Goal: Task Accomplishment & Management: Manage account settings

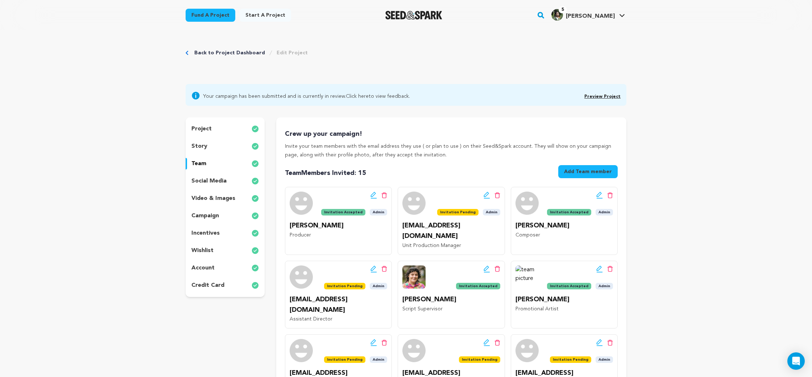
click at [599, 97] on link "Preview Project" at bounding box center [603, 97] width 36 height 4
click at [484, 266] on icon at bounding box center [487, 269] width 7 height 7
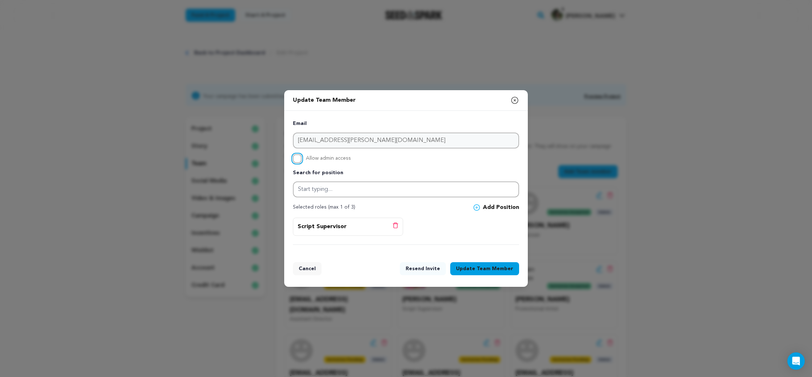
click at [301, 159] on input "Allow admin access" at bounding box center [297, 158] width 9 height 9
checkbox input "true"
click at [470, 271] on button "Update Team Member" at bounding box center [484, 269] width 69 height 13
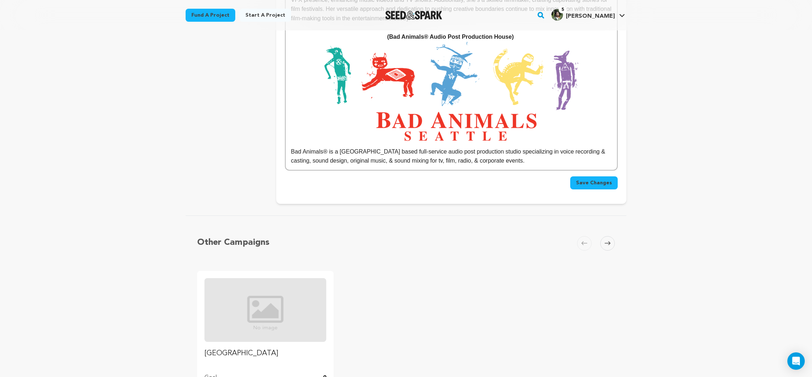
scroll to position [5165, 0]
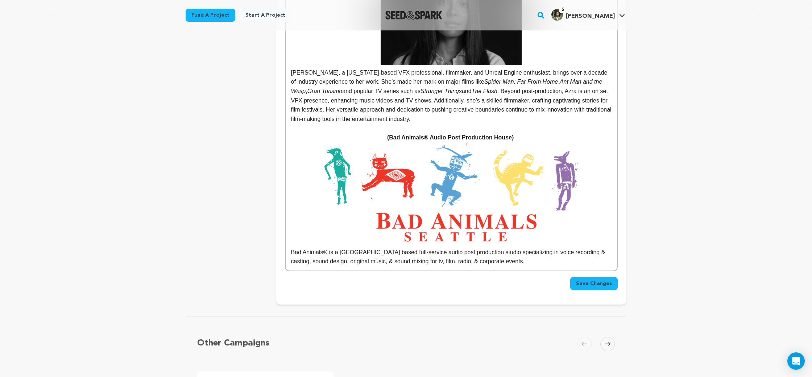
click at [586, 277] on button "Save Changes" at bounding box center [594, 283] width 48 height 13
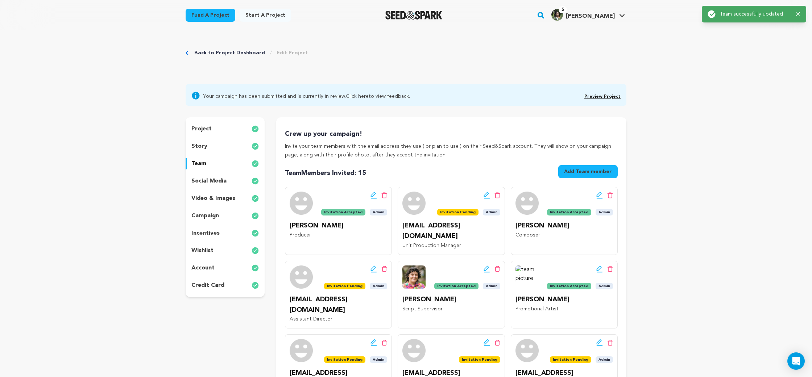
scroll to position [0, 0]
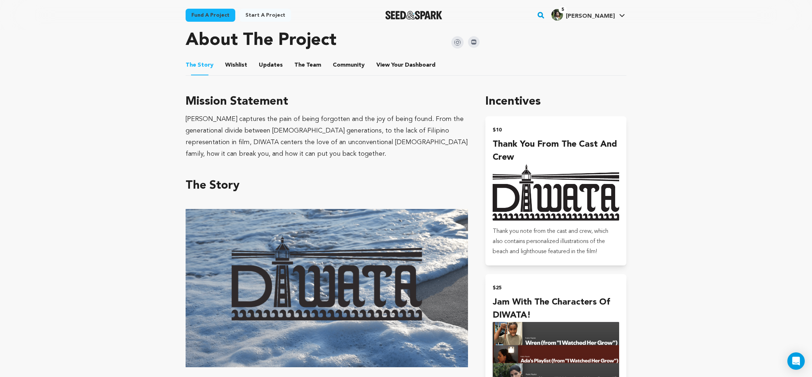
scroll to position [325, 0]
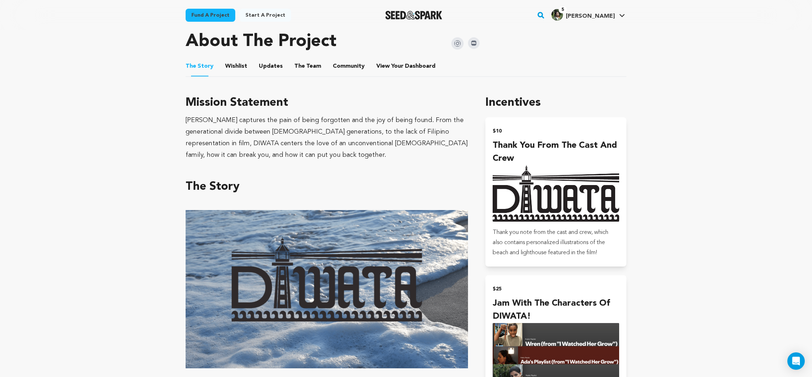
click at [239, 65] on button "Wishlist" at bounding box center [236, 67] width 17 height 17
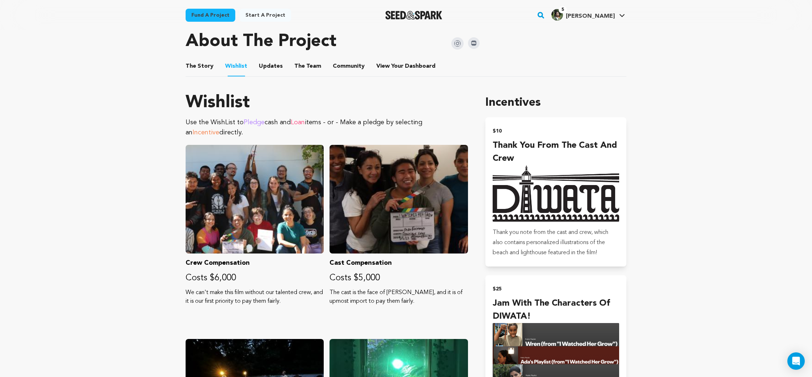
click at [340, 69] on button "Community" at bounding box center [348, 67] width 17 height 17
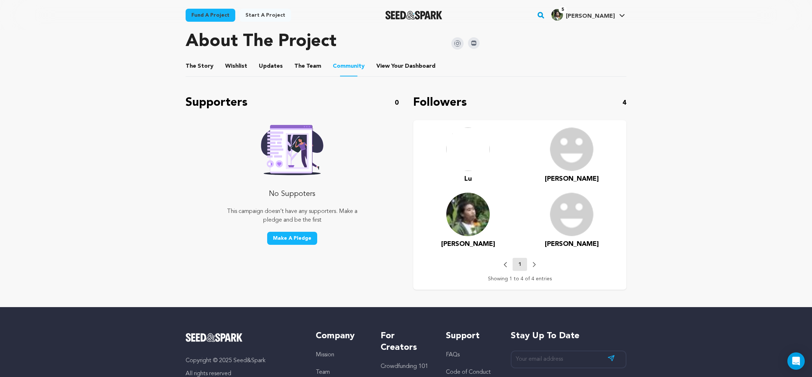
click at [311, 70] on button "The Team" at bounding box center [307, 67] width 17 height 17
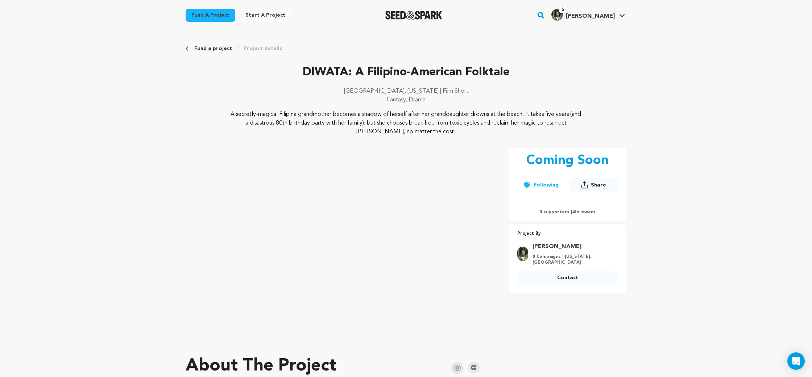
click at [581, 215] on p "0 supporters | 4 followers" at bounding box center [567, 213] width 100 height 6
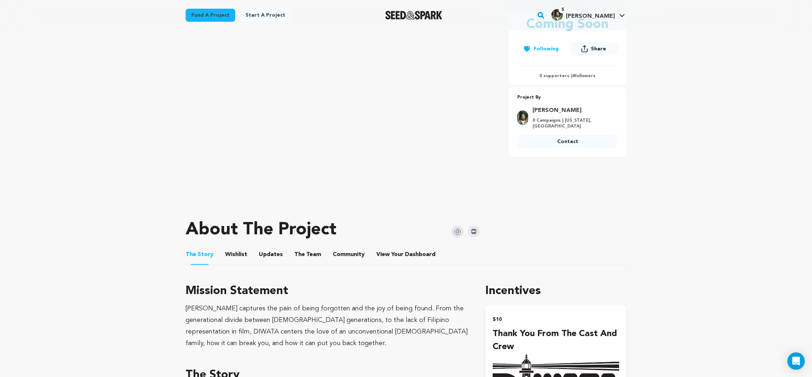
scroll to position [263, 0]
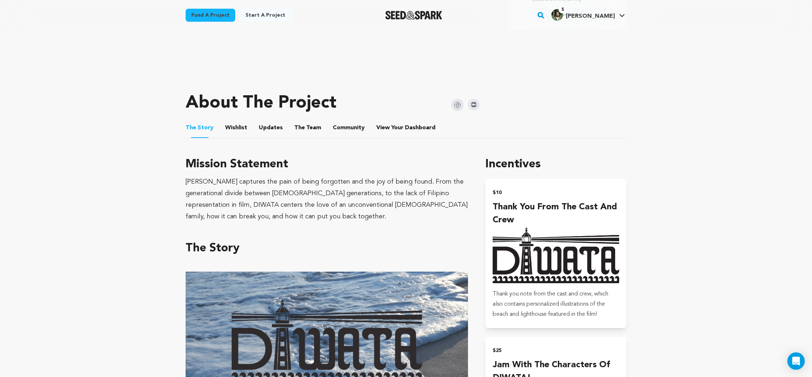
click at [340, 124] on button "Community" at bounding box center [348, 129] width 17 height 17
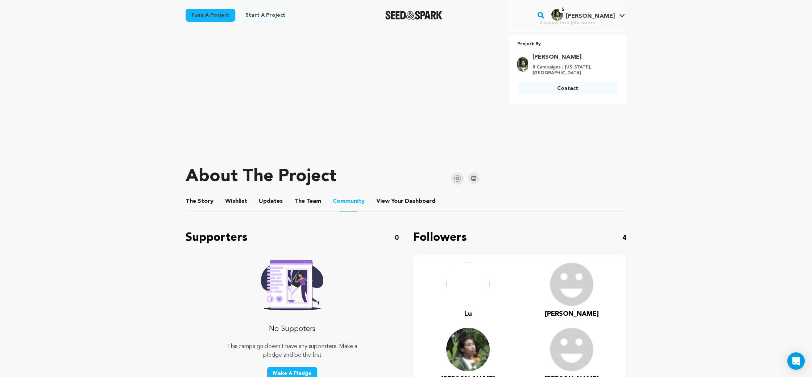
scroll to position [276, 0]
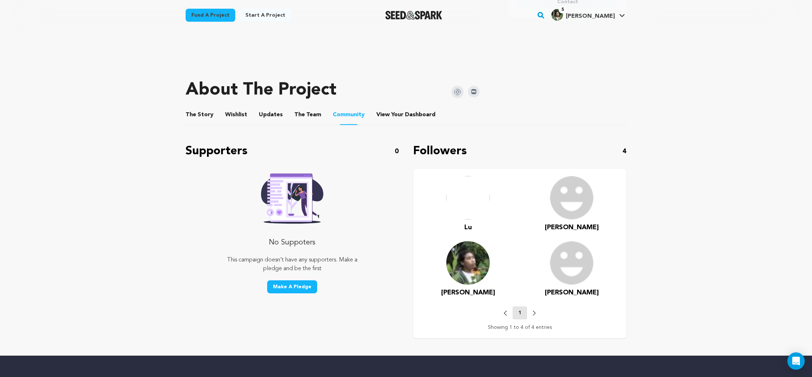
click at [200, 117] on button "The Story" at bounding box center [199, 116] width 17 height 17
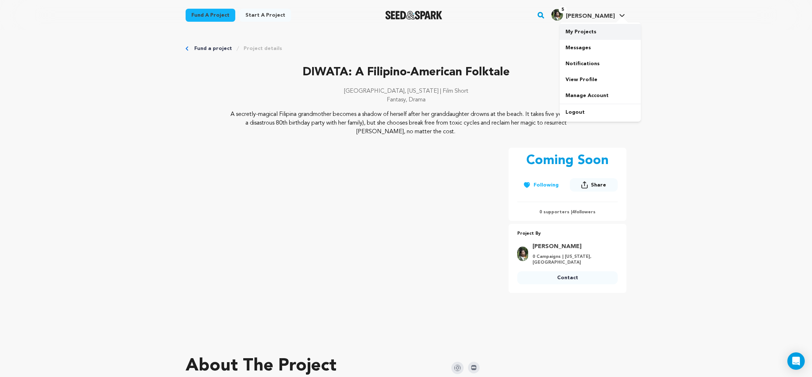
click at [586, 32] on link "My Projects" at bounding box center [600, 32] width 81 height 16
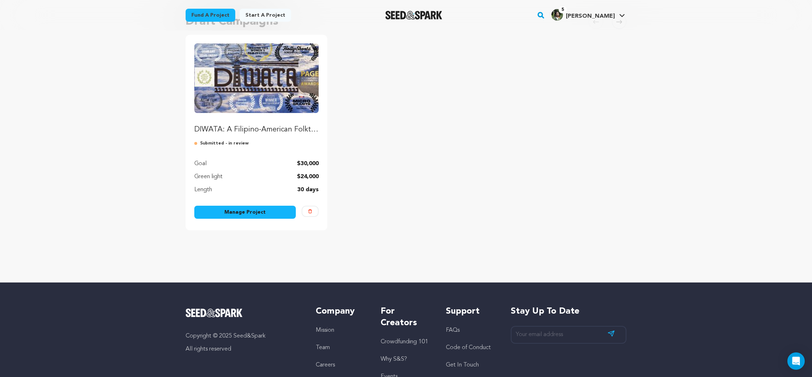
scroll to position [97, 0]
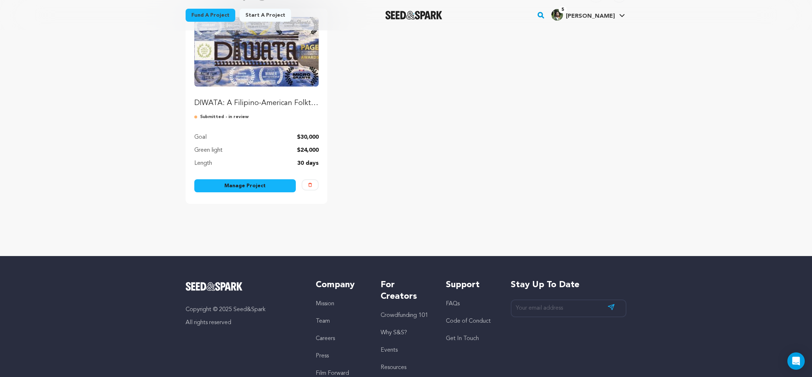
click at [285, 182] on link "Manage Project" at bounding box center [245, 186] width 102 height 13
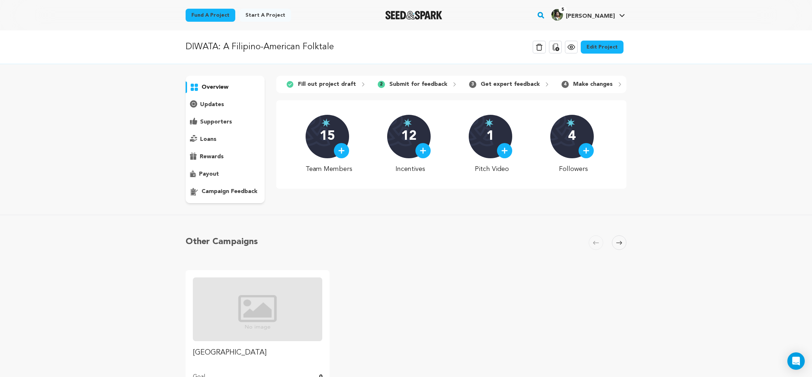
click at [244, 194] on p "campaign feedback" at bounding box center [230, 191] width 56 height 9
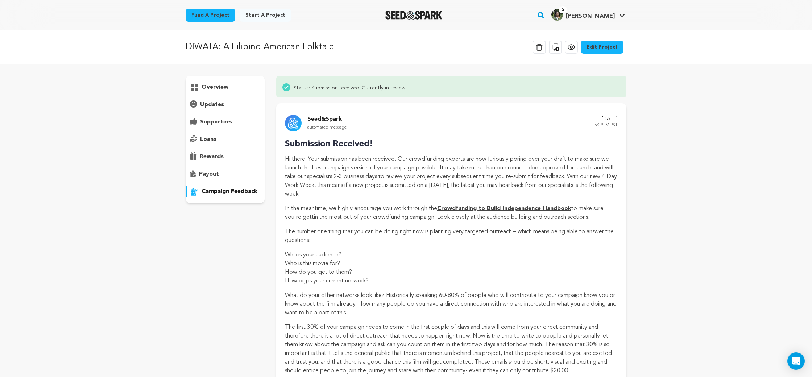
click at [235, 125] on div "supporters" at bounding box center [225, 122] width 79 height 12
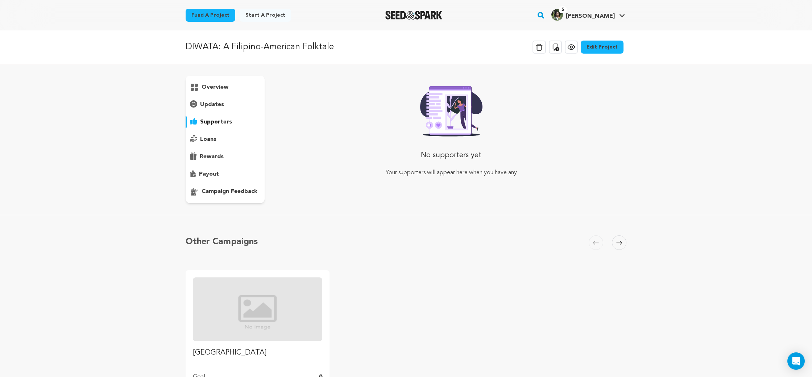
click at [235, 108] on div "updates" at bounding box center [225, 105] width 79 height 12
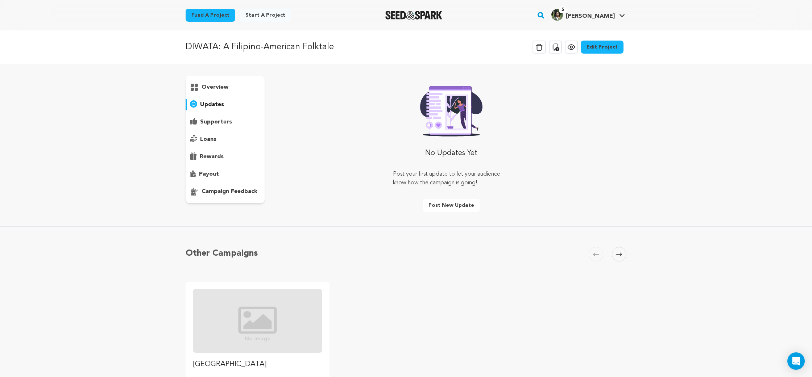
click at [601, 48] on link "Edit Project" at bounding box center [602, 47] width 43 height 13
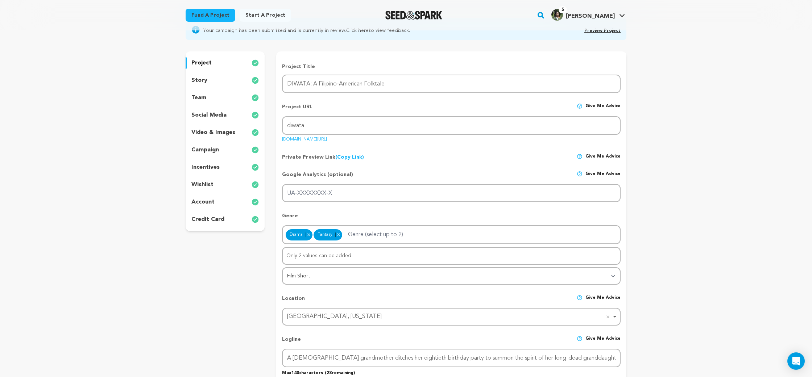
scroll to position [77, 0]
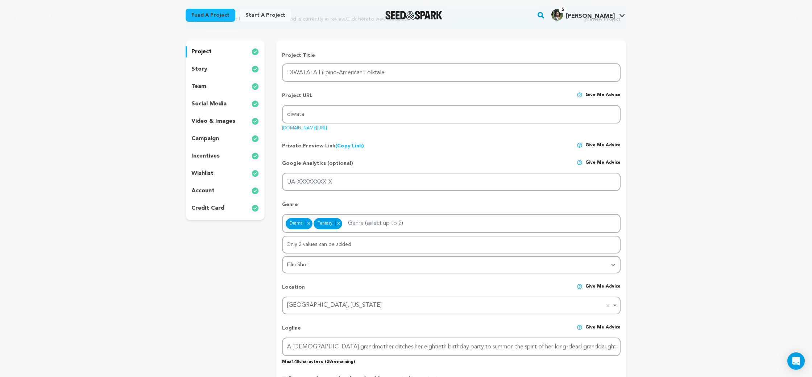
click at [219, 92] on div "team" at bounding box center [225, 87] width 79 height 12
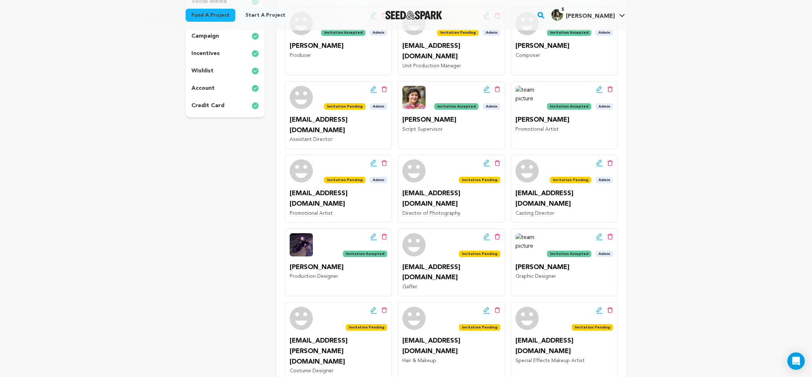
scroll to position [193, 0]
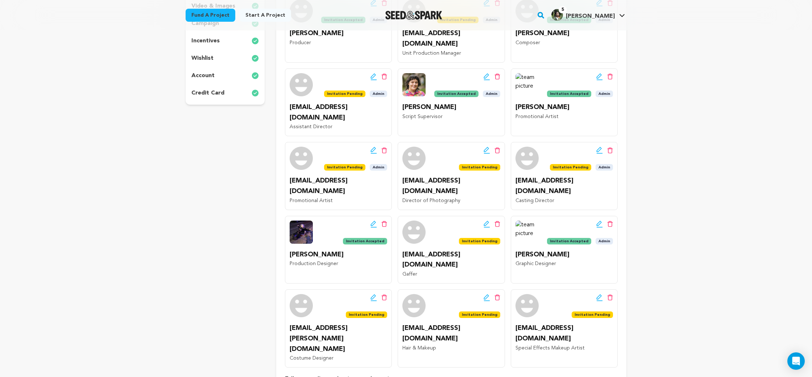
click at [371, 221] on icon at bounding box center [374, 224] width 7 height 7
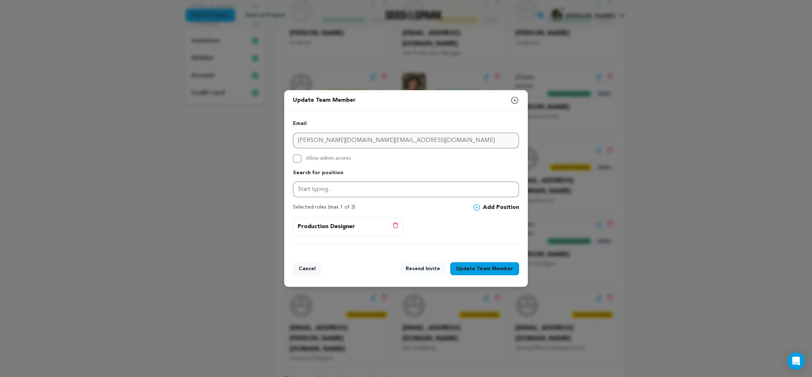
click at [317, 157] on span "Allow admin access" at bounding box center [328, 158] width 45 height 9
click at [302, 157] on input "Allow admin access" at bounding box center [297, 158] width 9 height 9
checkbox input "true"
click at [495, 271] on span "Team Member" at bounding box center [495, 268] width 37 height 7
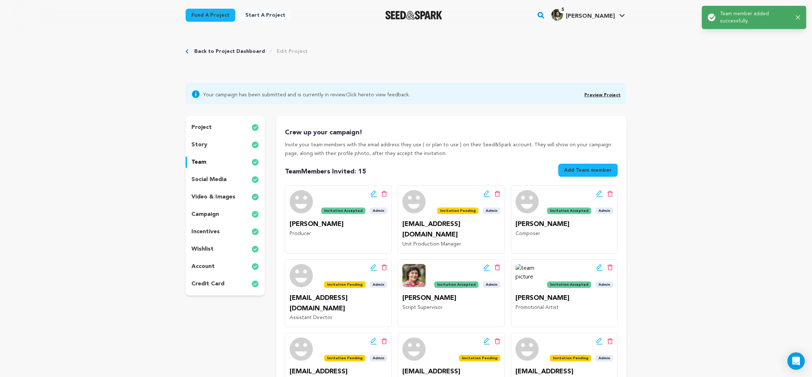
scroll to position [0, 0]
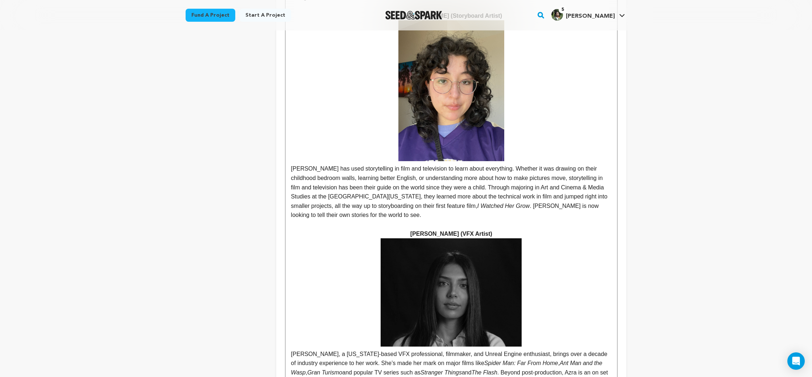
scroll to position [5085, 0]
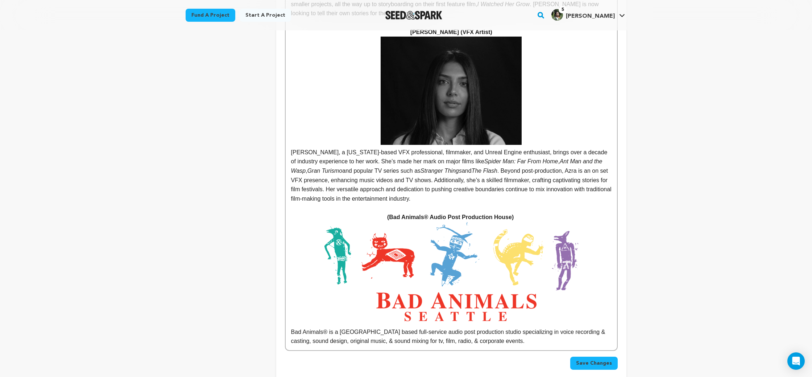
click at [604, 360] on span "Save Changes" at bounding box center [594, 363] width 36 height 7
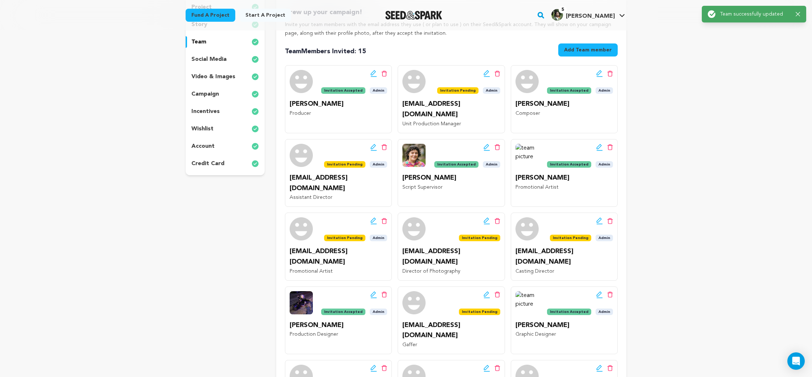
scroll to position [233, 0]
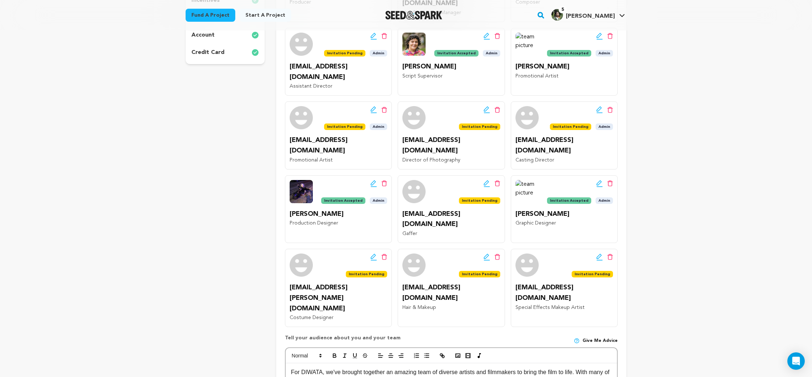
click at [487, 180] on icon at bounding box center [487, 183] width 7 height 7
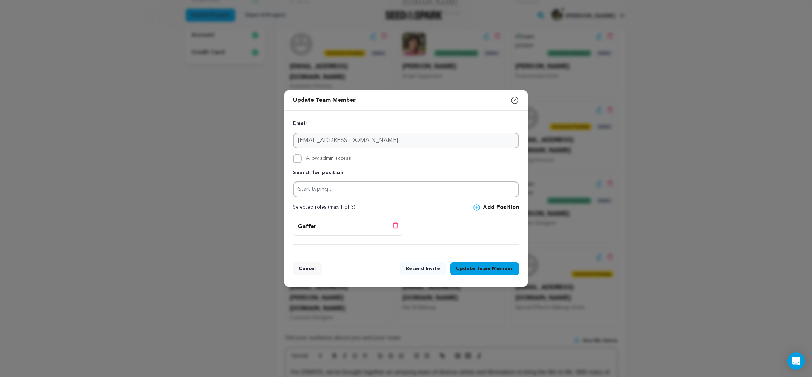
click at [305, 157] on label "Allow admin access" at bounding box center [406, 158] width 226 height 9
click at [302, 157] on input "Allow admin access" at bounding box center [297, 158] width 9 height 9
checkbox input "true"
click at [474, 272] on button "Update Team Member" at bounding box center [484, 269] width 69 height 13
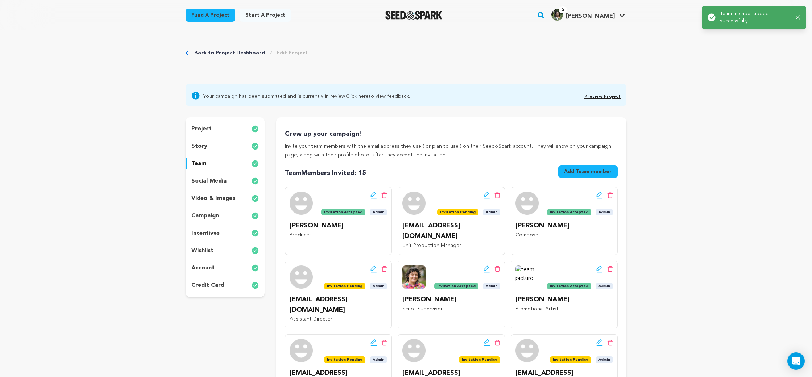
scroll to position [206, 0]
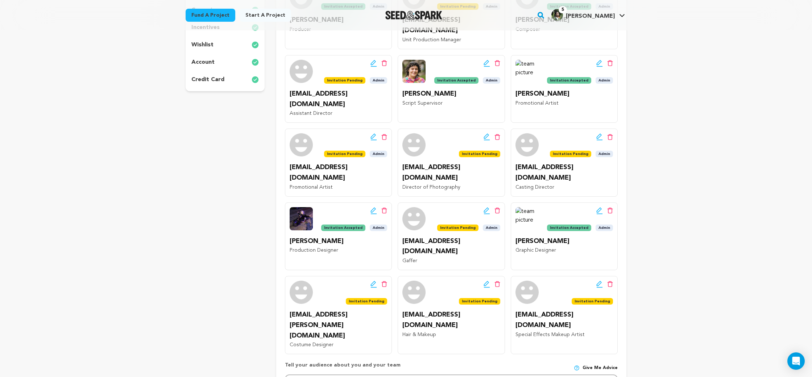
click at [374, 287] on icon at bounding box center [374, 287] width 6 height 1
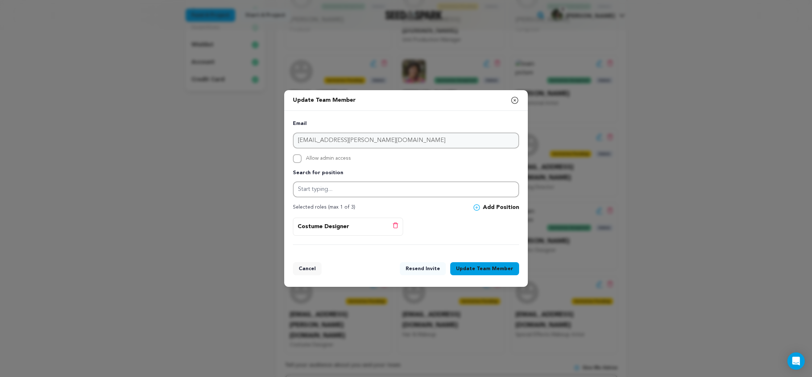
click at [318, 160] on span "Allow admin access" at bounding box center [328, 158] width 45 height 9
click at [302, 160] on input "Allow admin access" at bounding box center [297, 158] width 9 height 9
checkbox input "true"
click at [482, 274] on button "Update Team Member" at bounding box center [484, 269] width 69 height 13
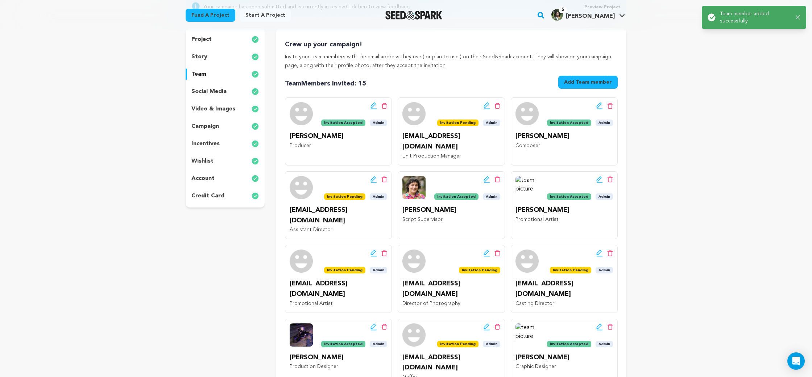
scroll to position [191, 0]
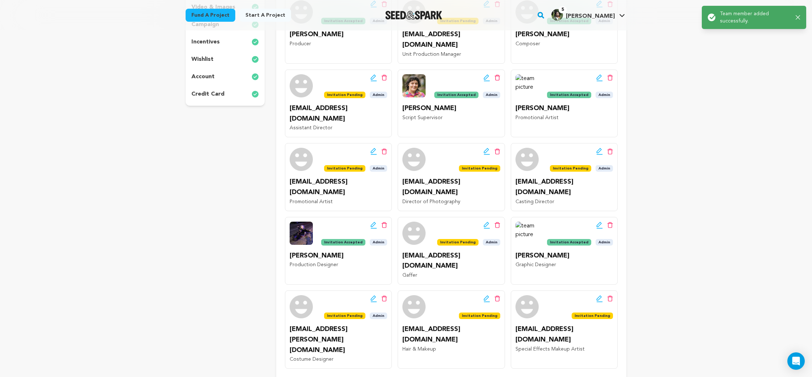
click at [484, 296] on icon at bounding box center [487, 299] width 7 height 7
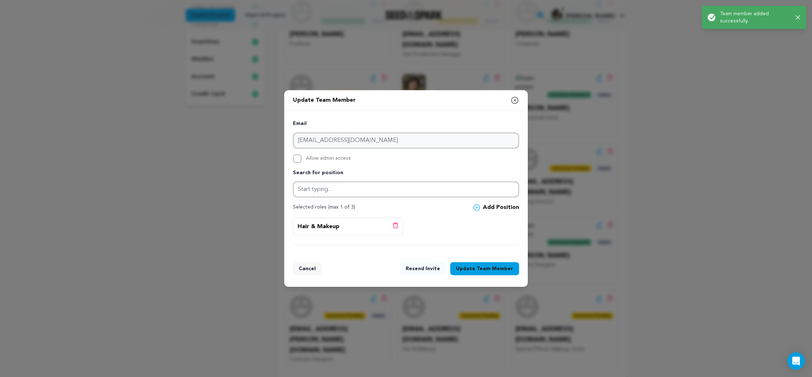
click at [320, 160] on span "Allow admin access" at bounding box center [328, 158] width 45 height 9
click at [302, 160] on input "Allow admin access" at bounding box center [297, 158] width 9 height 9
checkbox input "true"
click at [479, 268] on span "Team Member" at bounding box center [495, 268] width 37 height 7
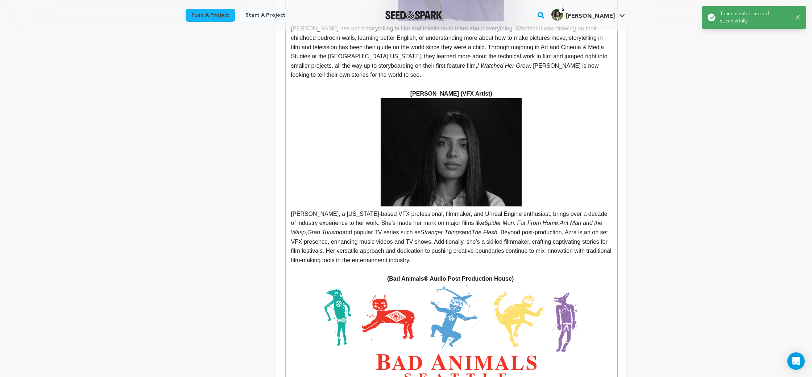
scroll to position [4969, 0]
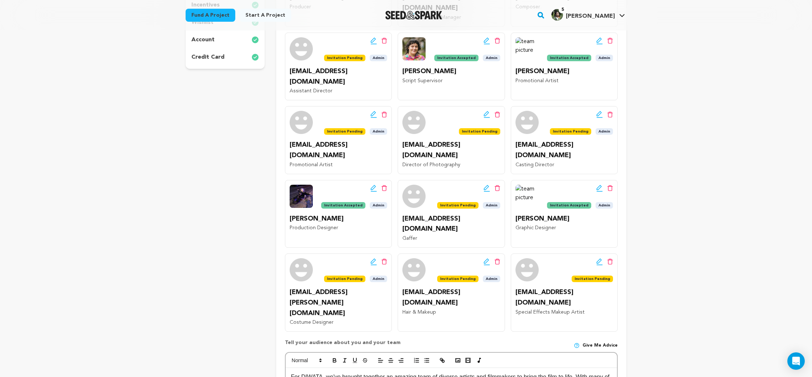
scroll to position [246, 0]
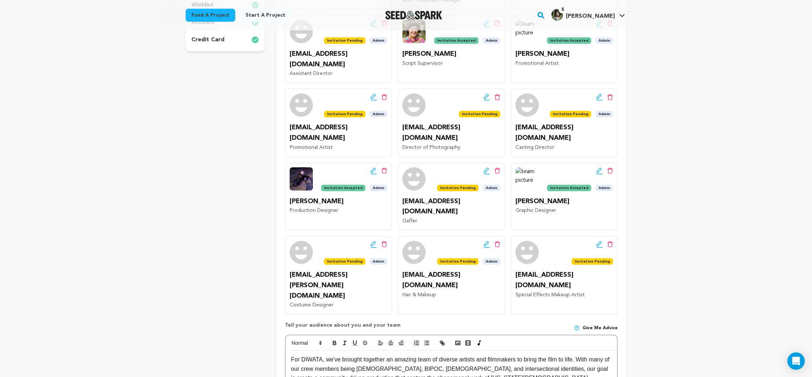
click at [598, 242] on icon at bounding box center [599, 244] width 5 height 5
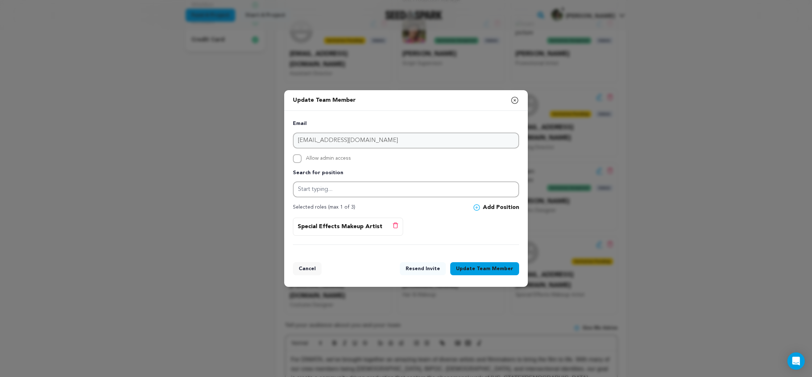
click at [341, 160] on span "Allow admin access" at bounding box center [328, 158] width 45 height 9
click at [302, 160] on input "Allow admin access" at bounding box center [297, 158] width 9 height 9
checkbox input "true"
click at [507, 265] on button "Update Team Member" at bounding box center [484, 269] width 69 height 13
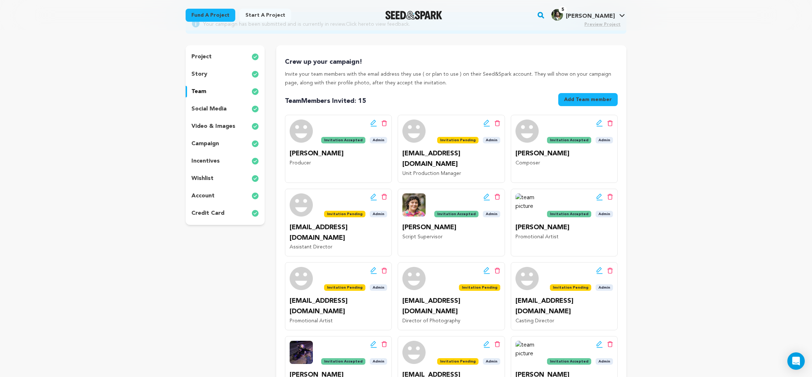
scroll to position [73, 0]
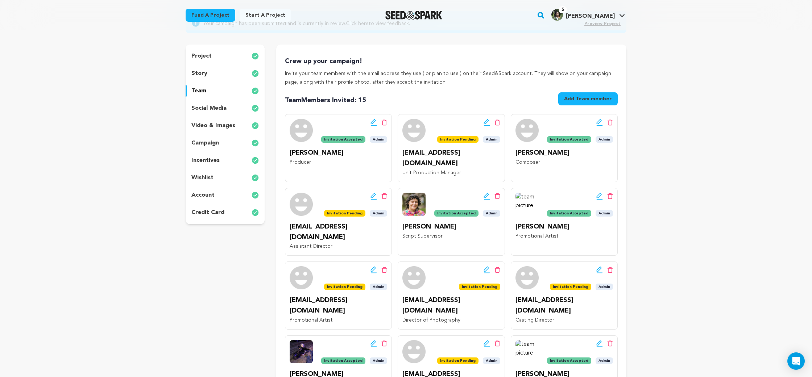
click at [589, 99] on button "Add Team member" at bounding box center [587, 98] width 59 height 13
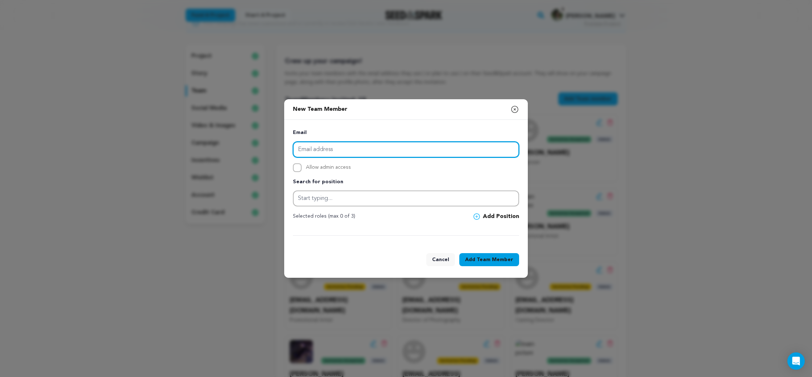
click at [417, 156] on input "email" at bounding box center [406, 150] width 226 height 16
paste input "mee.matt4@gmail.com"
type input "mee.matt4@gmail.com"
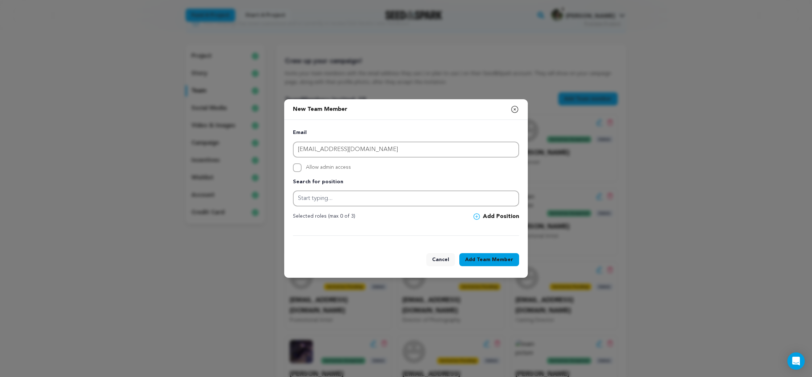
click at [332, 168] on span "Allow admin access" at bounding box center [328, 168] width 45 height 9
click at [302, 168] on input "Allow admin access" at bounding box center [297, 168] width 9 height 9
checkbox input "true"
click at [355, 201] on input "text" at bounding box center [406, 199] width 226 height 16
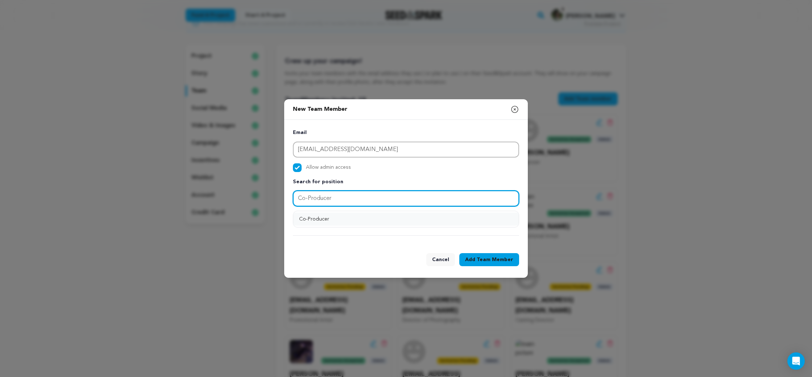
type input "Co-Producer"
click at [351, 219] on button "Co-Producer" at bounding box center [406, 219] width 226 height 13
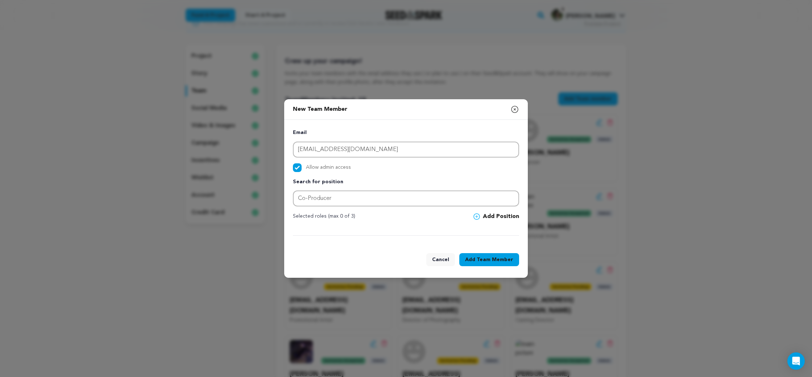
click at [490, 217] on button "Add Position" at bounding box center [497, 217] width 46 height 9
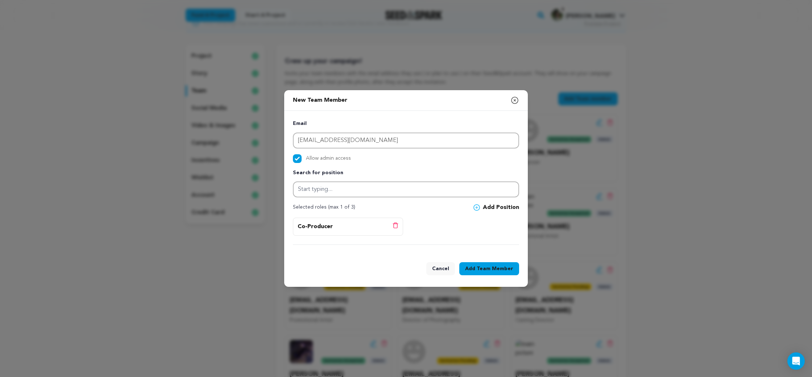
click at [507, 267] on span "Team Member" at bounding box center [495, 268] width 37 height 7
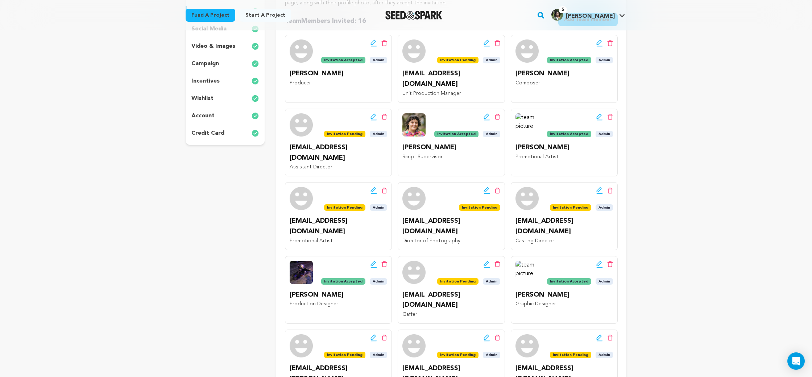
scroll to position [0, 0]
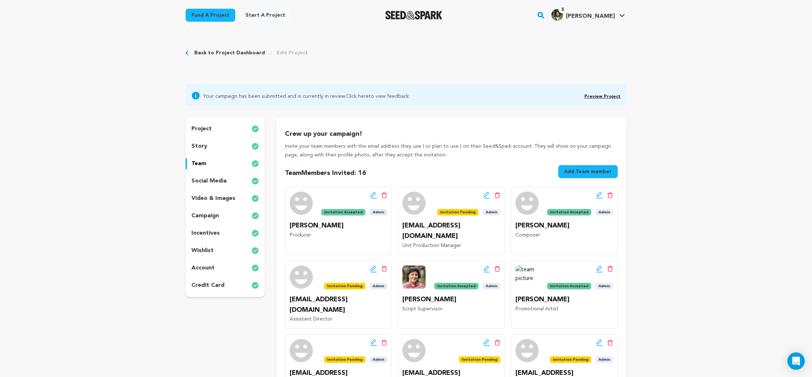
click at [605, 172] on button "Add Team member" at bounding box center [587, 171] width 59 height 13
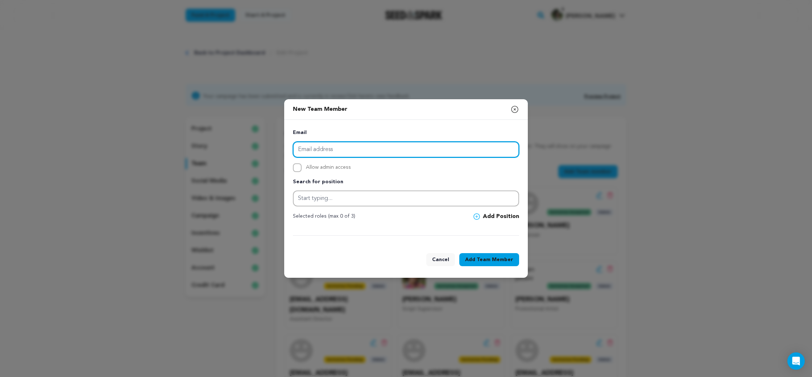
click at [392, 150] on input "email" at bounding box center [406, 150] width 226 height 16
paste input "[PERSON_NAME][EMAIL_ADDRESS][DOMAIN_NAME]"
type input "[PERSON_NAME][EMAIL_ADDRESS][DOMAIN_NAME]"
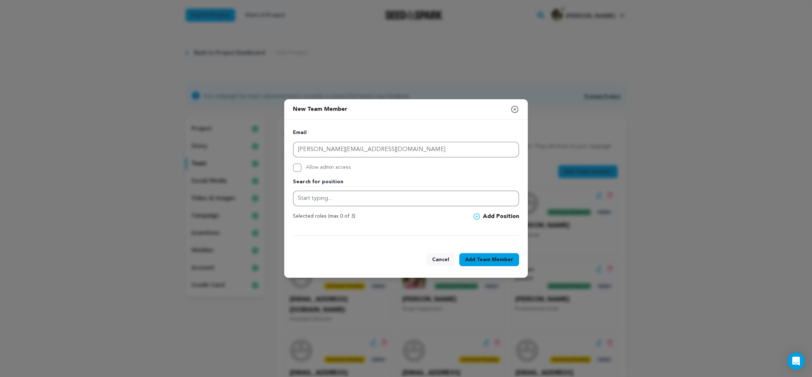
click at [344, 168] on span "Allow admin access" at bounding box center [328, 168] width 45 height 9
click at [302, 168] on input "Allow admin access" at bounding box center [297, 168] width 9 height 9
checkbox input "true"
click at [378, 206] on input "text" at bounding box center [406, 199] width 226 height 16
click at [377, 215] on button "Stunt Coordinator" at bounding box center [406, 219] width 226 height 13
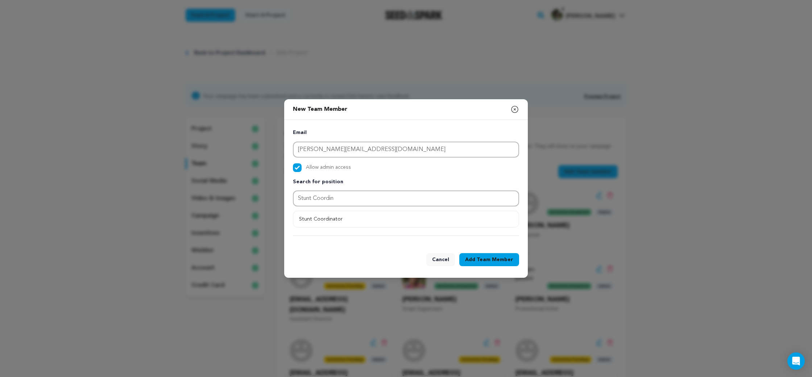
type input "Stunt Coordinator"
click at [483, 222] on div "Email alex@seattlestuntcompany.com Allow admin access Search for position Stunt…" at bounding box center [406, 183] width 226 height 108
click at [482, 218] on span at bounding box center [478, 217] width 9 height 7
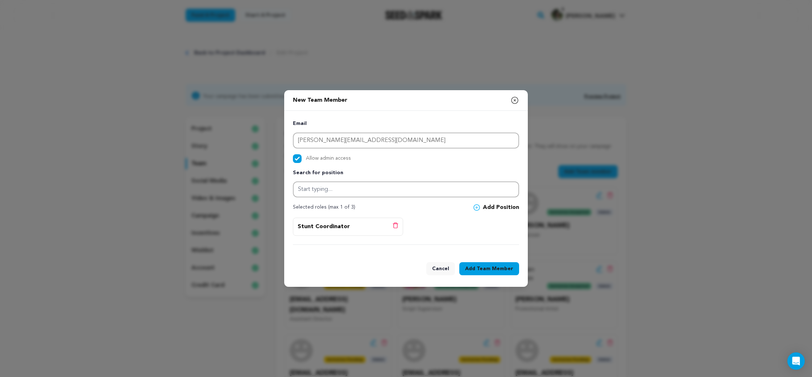
click at [392, 249] on div "Email alex@seattlestuntcompany.com Allow admin access Search for position Selec…" at bounding box center [406, 182] width 244 height 143
click at [482, 269] on span "Team Member" at bounding box center [495, 268] width 37 height 7
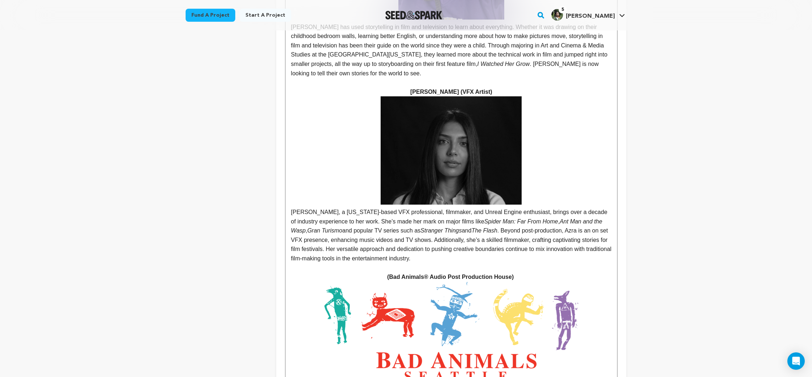
scroll to position [5110, 0]
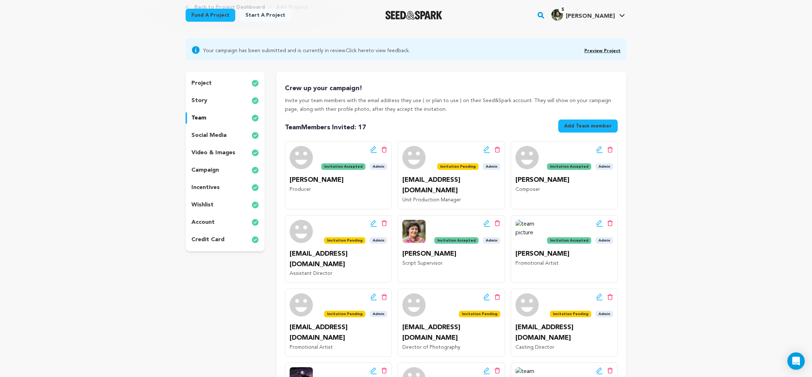
scroll to position [48, 0]
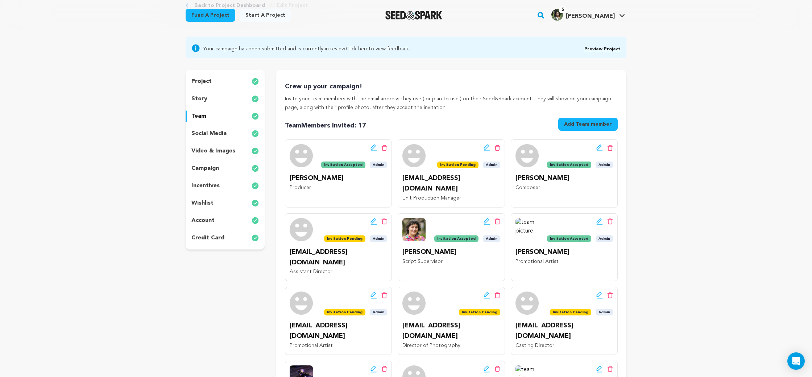
click at [587, 123] on button "Add Team member" at bounding box center [587, 124] width 59 height 13
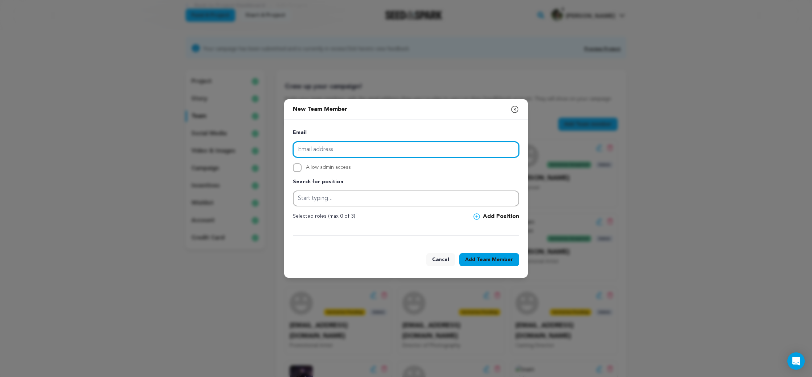
click at [412, 147] on input "email" at bounding box center [406, 150] width 226 height 16
paste input "katherinem513@gmail.com"
type input "katherinem513@gmail.com"
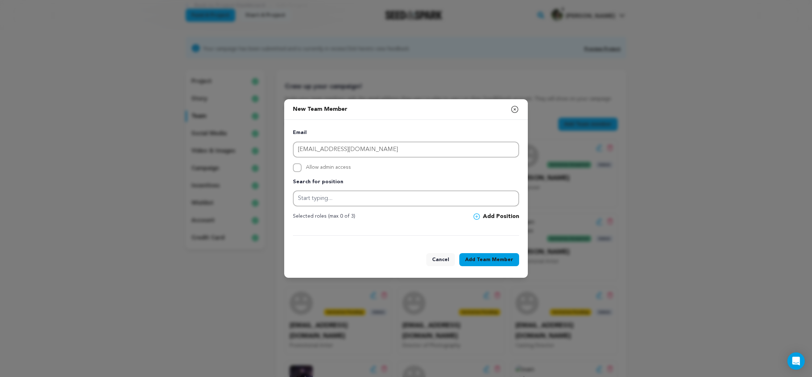
click at [335, 164] on span "Allow admin access" at bounding box center [328, 168] width 45 height 9
click at [302, 164] on input "Allow admin access" at bounding box center [297, 168] width 9 height 9
checkbox input "true"
click at [379, 197] on input "text" at bounding box center [406, 199] width 226 height 16
type input "s"
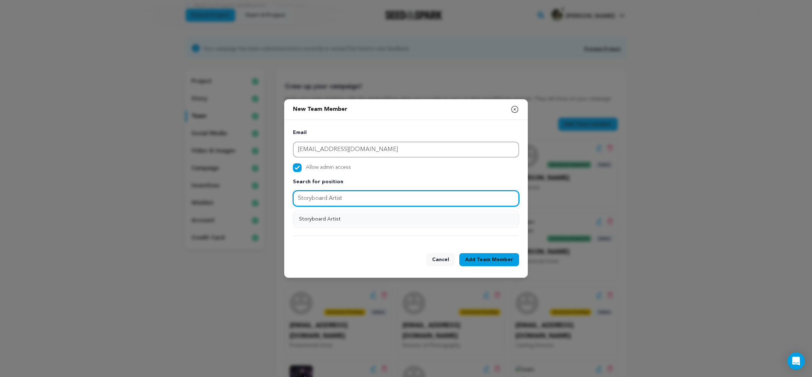
type input "Storyboard Artist"
click at [388, 216] on button "Storyboard Artist" at bounding box center [406, 219] width 226 height 13
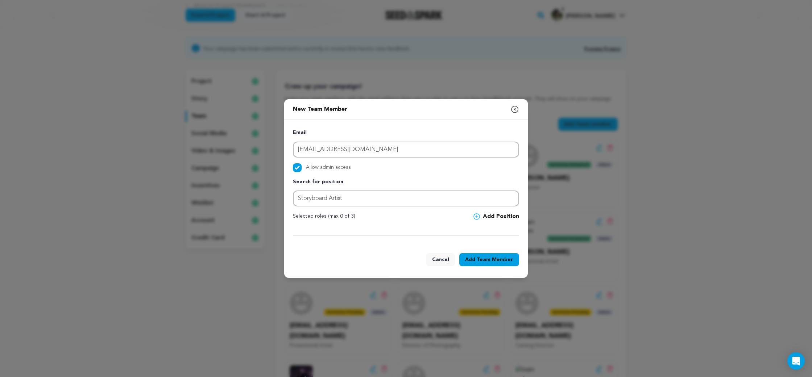
click at [503, 218] on button "Add Position" at bounding box center [497, 217] width 46 height 9
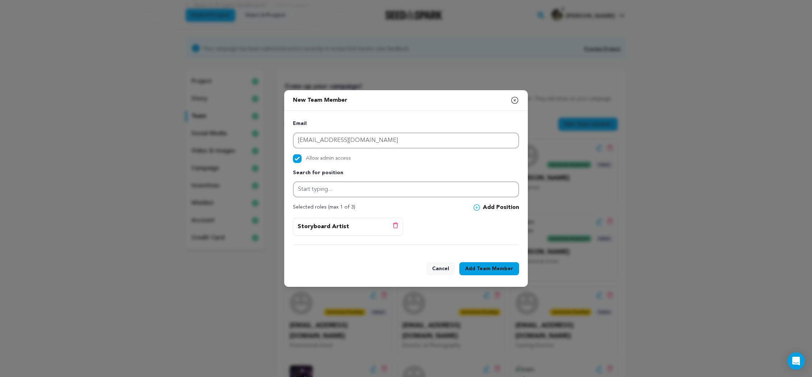
click at [499, 267] on span "Team Member" at bounding box center [495, 268] width 37 height 7
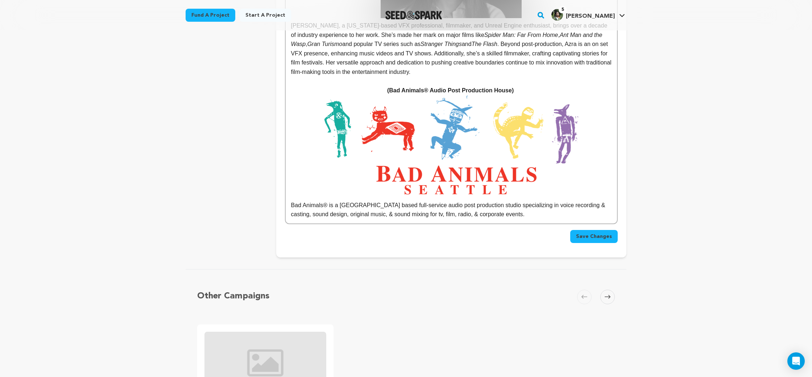
scroll to position [5056, 0]
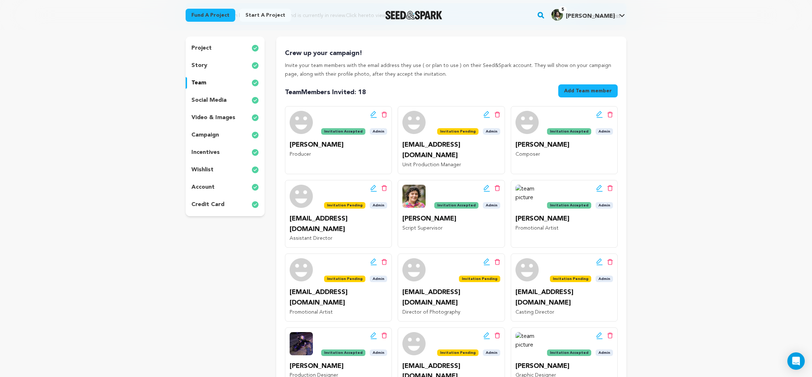
scroll to position [125, 0]
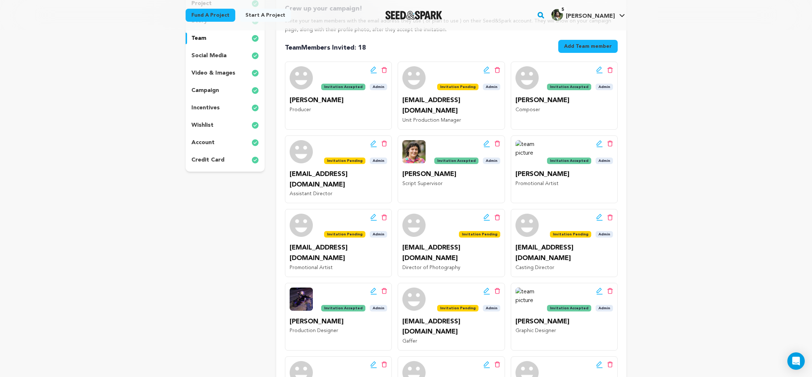
click at [218, 57] on p "social media" at bounding box center [208, 55] width 35 height 9
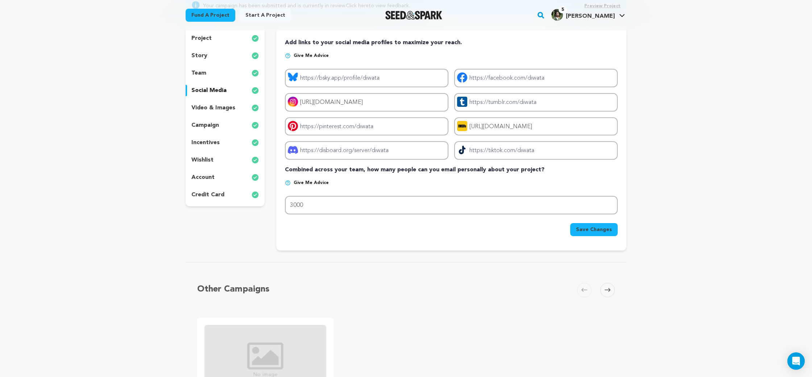
scroll to position [88, 0]
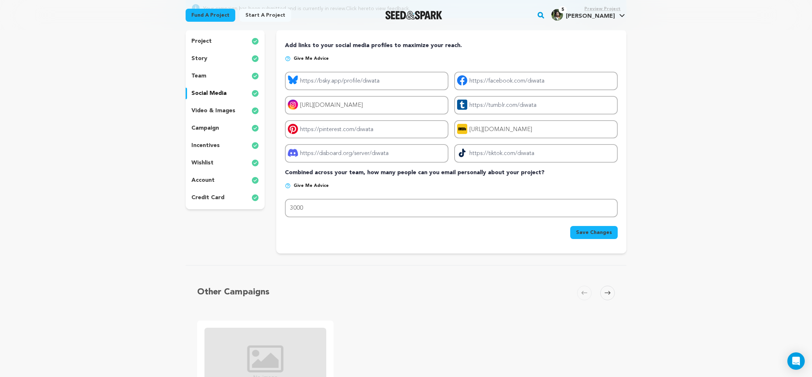
click at [218, 57] on div "story" at bounding box center [225, 59] width 79 height 12
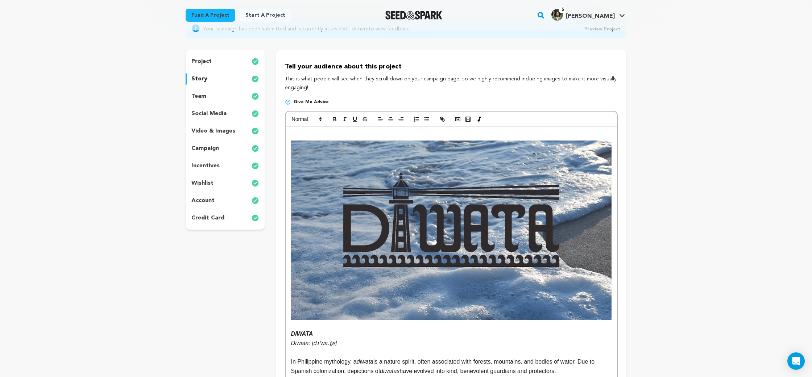
scroll to position [66, 0]
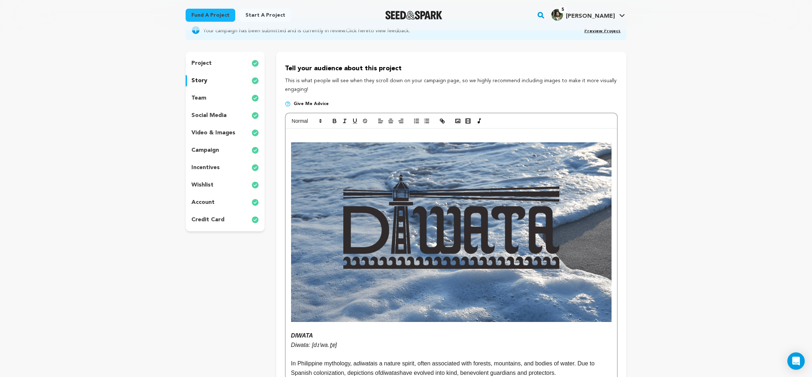
click at [218, 58] on div "project" at bounding box center [225, 64] width 79 height 12
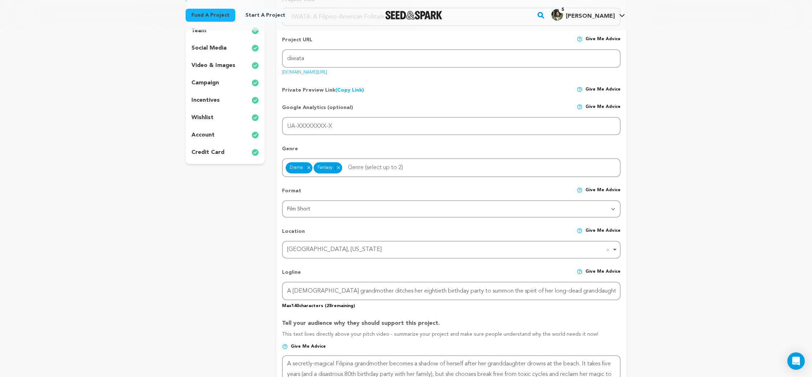
scroll to position [135, 0]
click at [218, 57] on div "project story team social media video & images campaign incentives wishlist acc…" at bounding box center [225, 73] width 79 height 180
click at [221, 62] on p "video & images" at bounding box center [213, 64] width 44 height 9
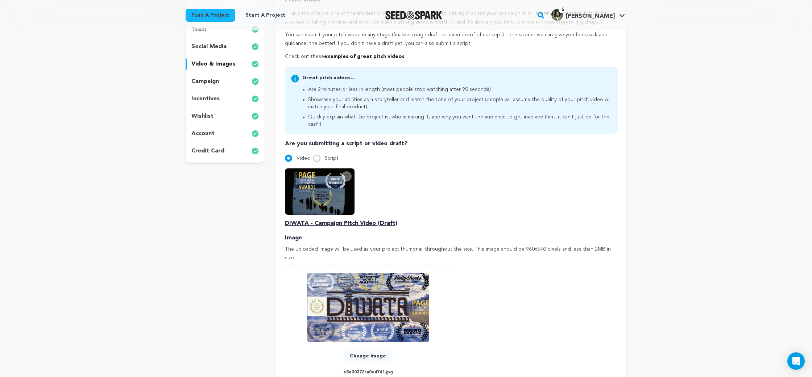
scroll to position [137, 0]
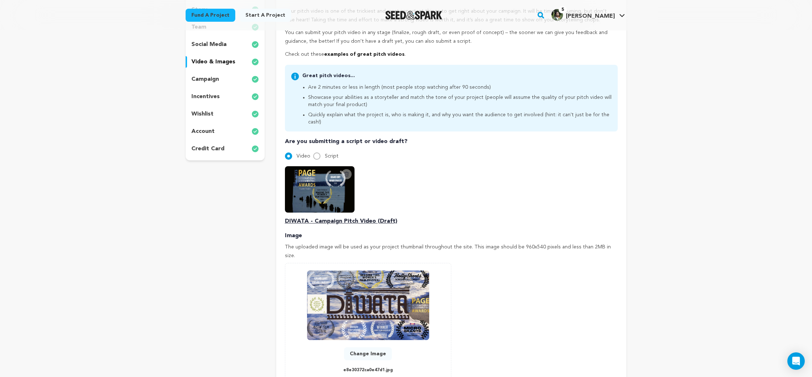
click at [226, 101] on div "incentives" at bounding box center [225, 97] width 79 height 12
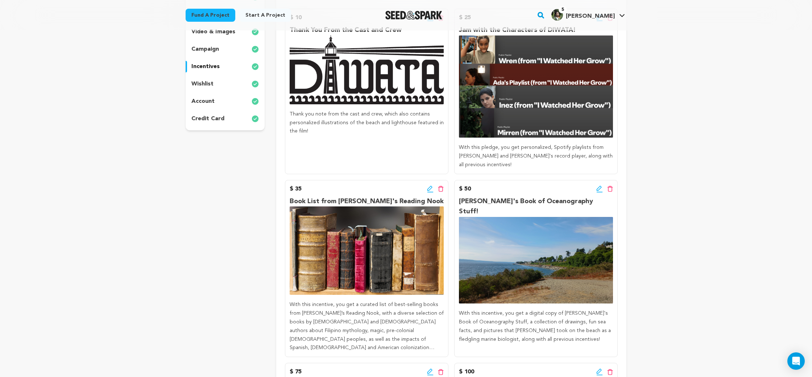
scroll to position [113, 0]
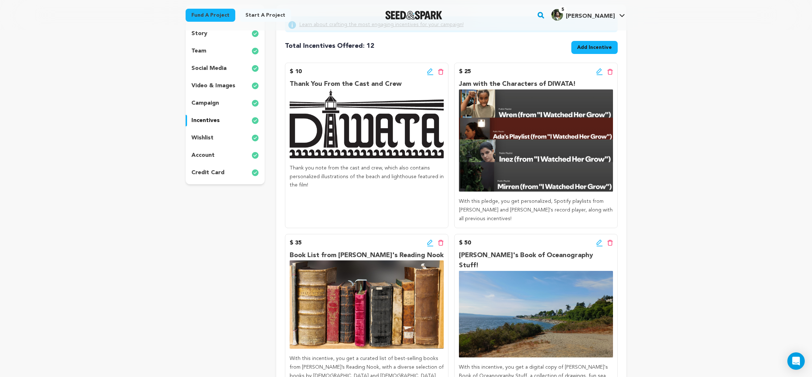
click at [224, 87] on p "video & images" at bounding box center [213, 86] width 44 height 9
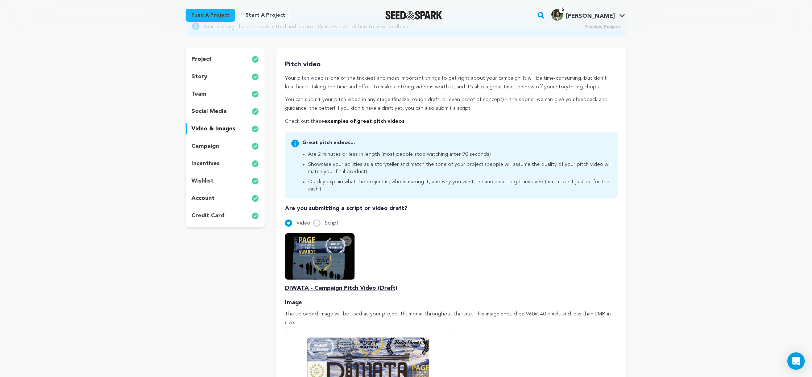
scroll to position [69, 0]
click at [224, 87] on div "project story team social media video & images campaign incentives wishlist acc…" at bounding box center [225, 138] width 79 height 180
click at [225, 89] on div "team" at bounding box center [225, 95] width 79 height 12
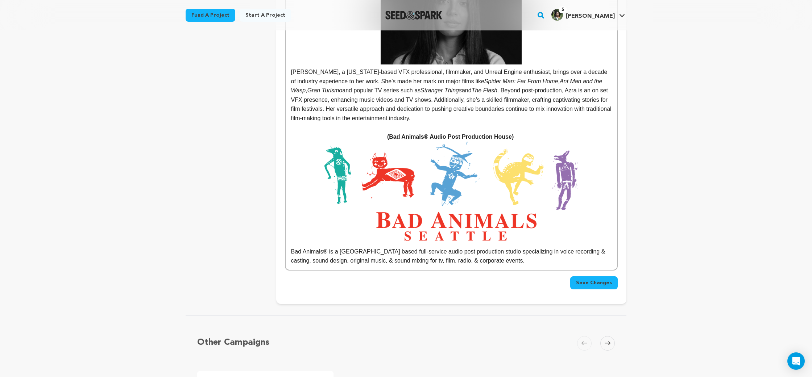
scroll to position [5122, 0]
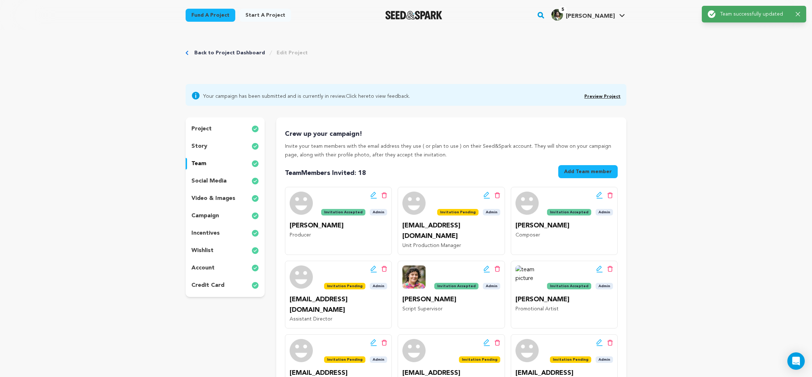
scroll to position [0, 0]
click at [601, 98] on link "Preview Project" at bounding box center [603, 97] width 36 height 4
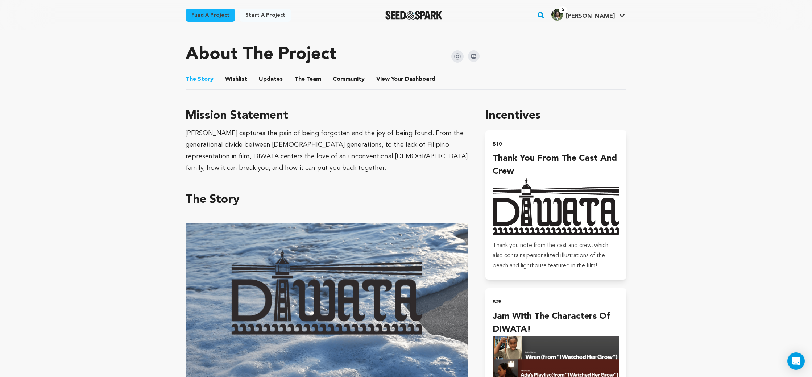
scroll to position [319, 0]
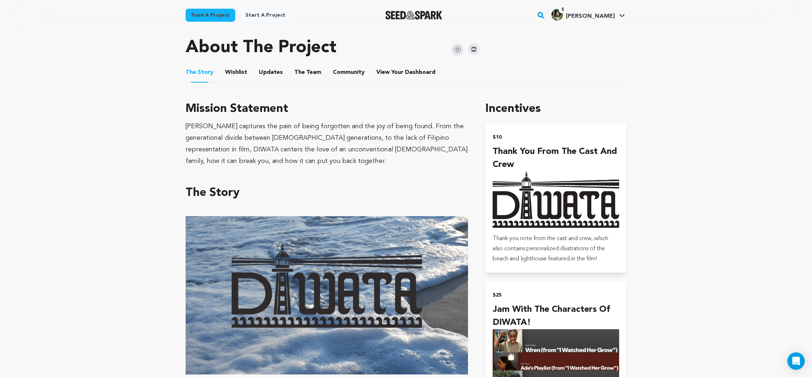
click at [300, 74] on button "The Team" at bounding box center [307, 73] width 17 height 17
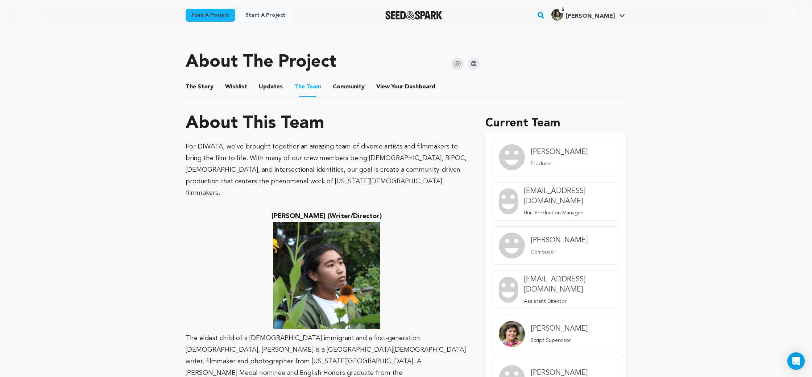
scroll to position [306, 0]
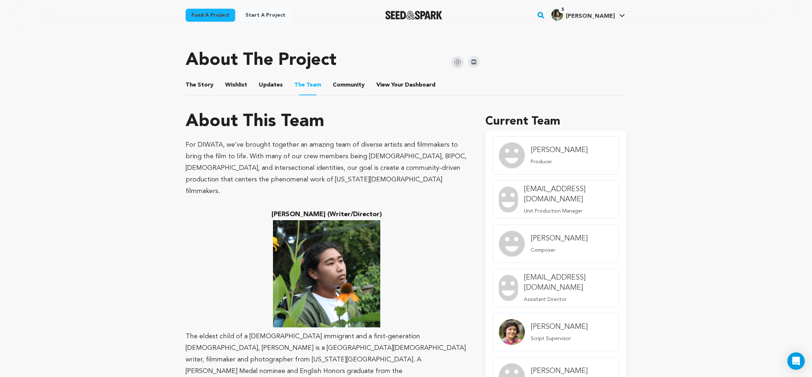
click at [347, 89] on button "Community" at bounding box center [348, 86] width 17 height 17
